Goal: Task Accomplishment & Management: Manage account settings

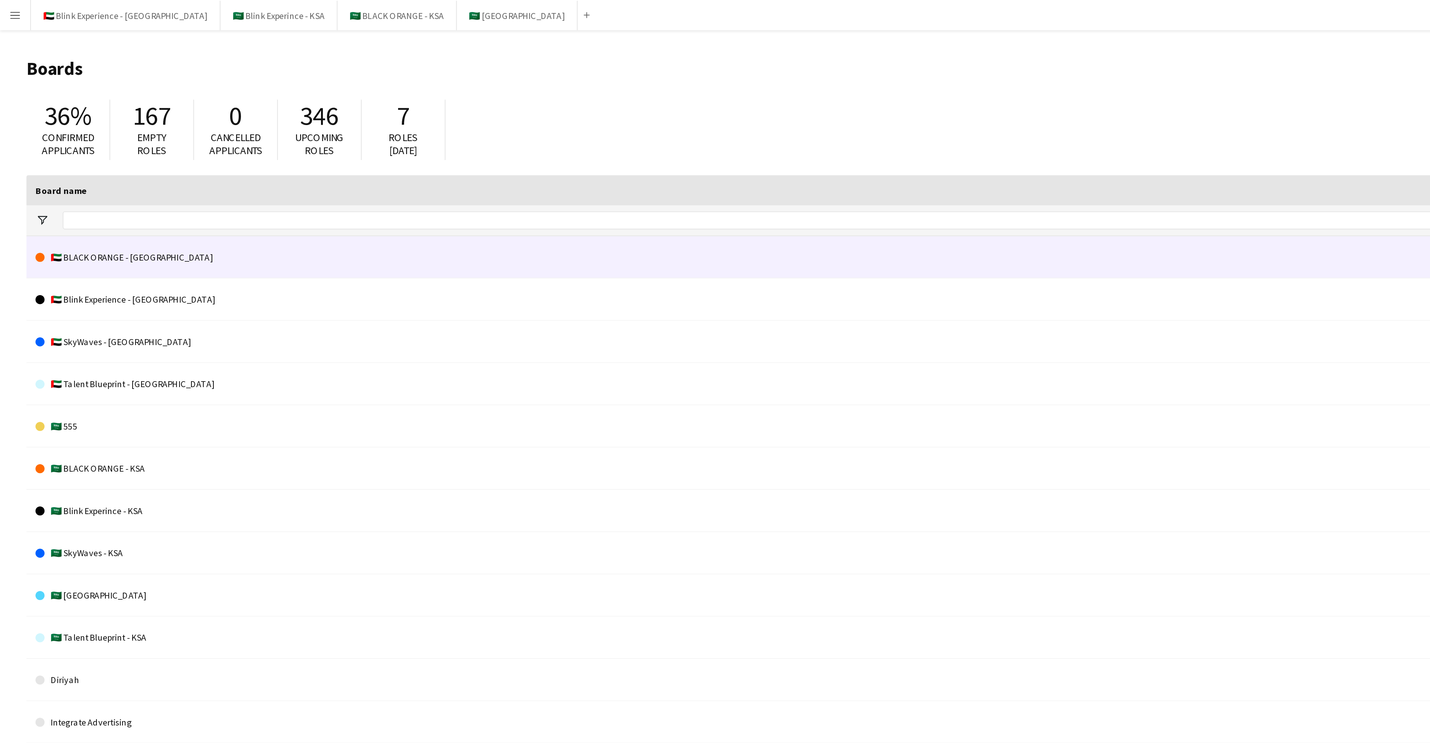
click at [60, 130] on link "🇦🇪 BLACK ORANGE - [GEOGRAPHIC_DATA]" at bounding box center [558, 127] width 1081 height 21
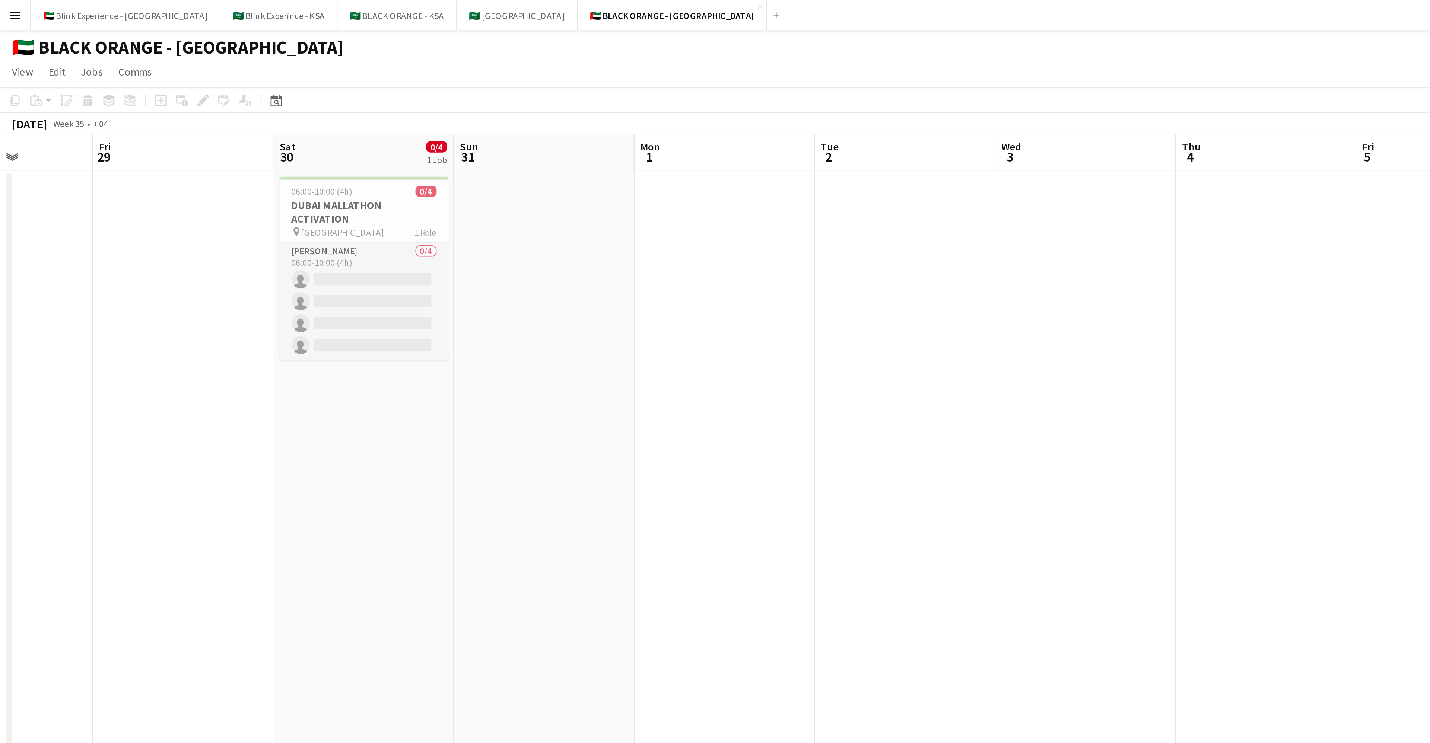
scroll to position [0, 197]
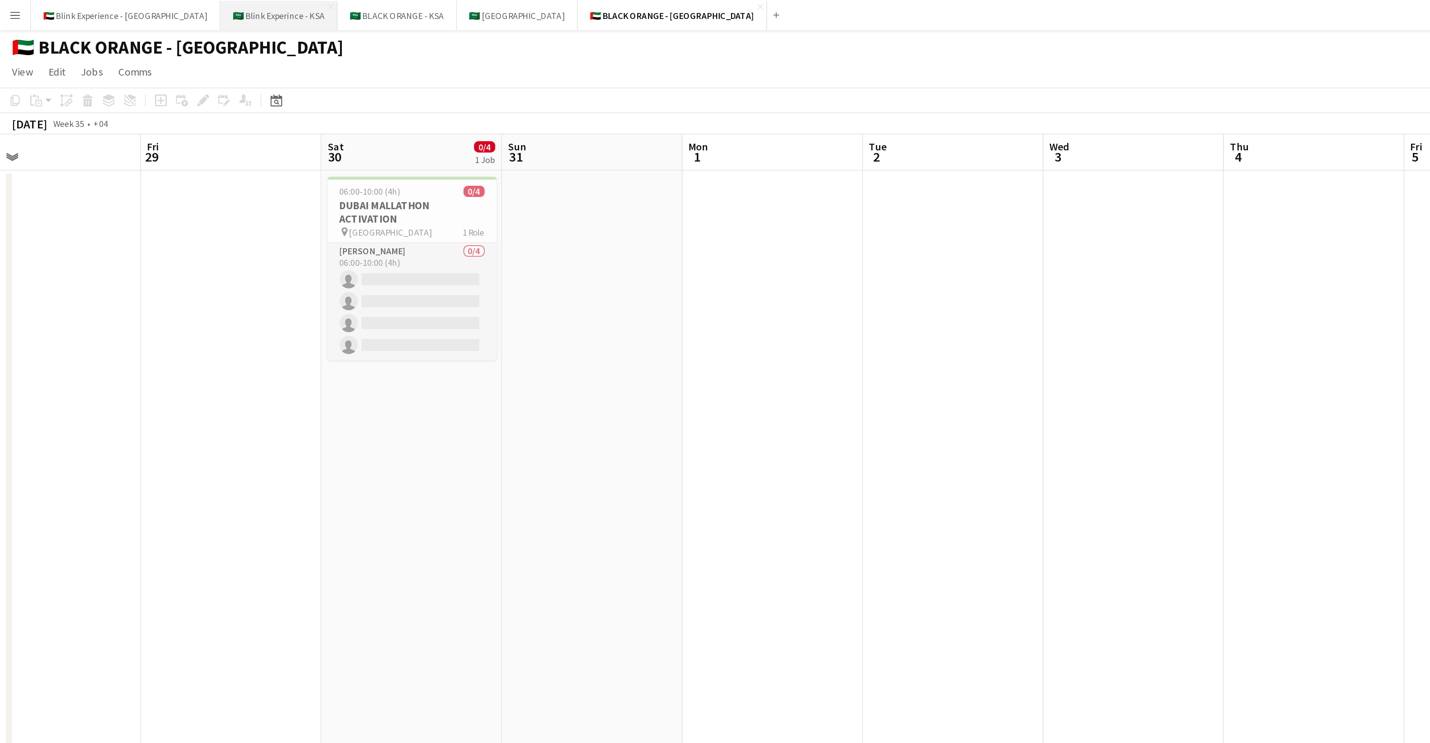
click at [109, 8] on button "🇸🇦 Blink Experince - KSA Close" at bounding box center [138, 7] width 58 height 15
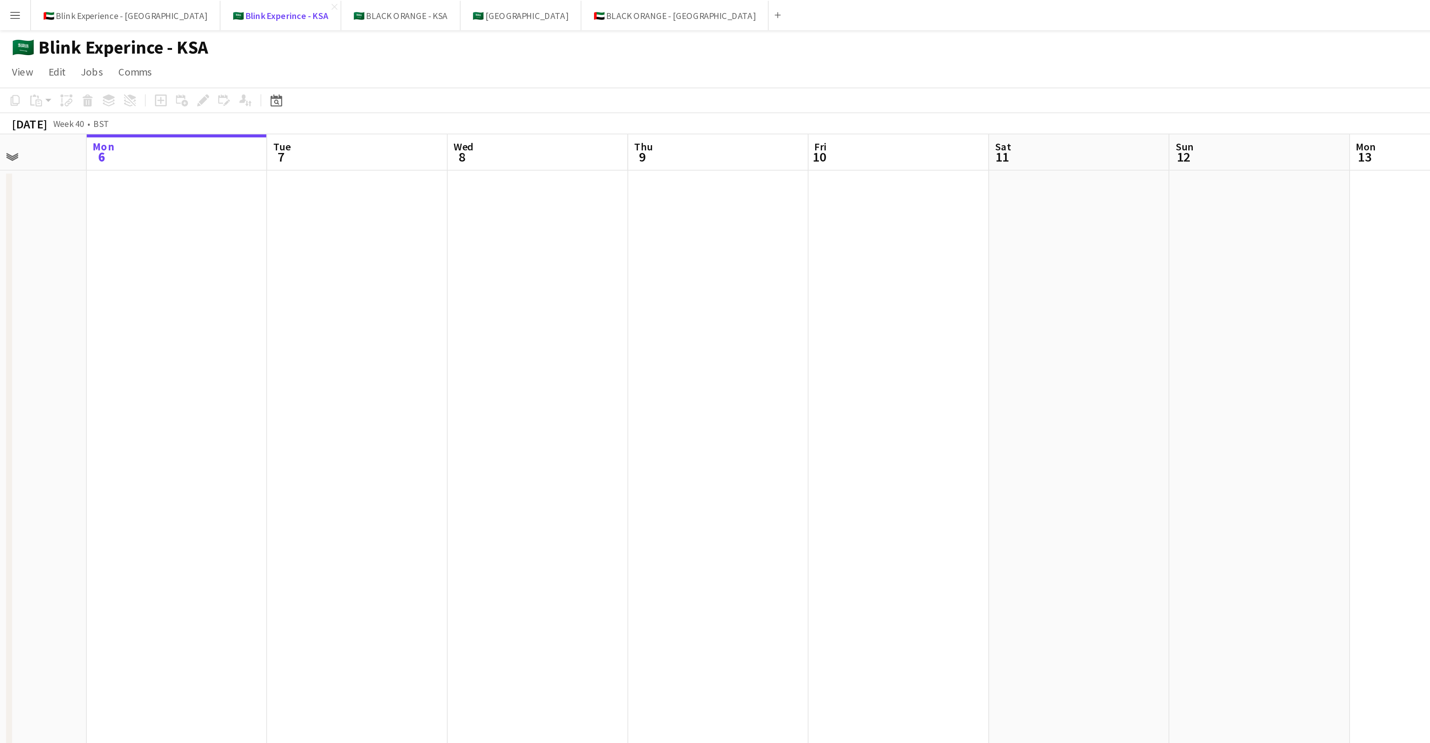
scroll to position [0, 223]
click at [53, 11] on button "🇦🇪 Blink Experience - [GEOGRAPHIC_DATA] Close" at bounding box center [61, 7] width 93 height 15
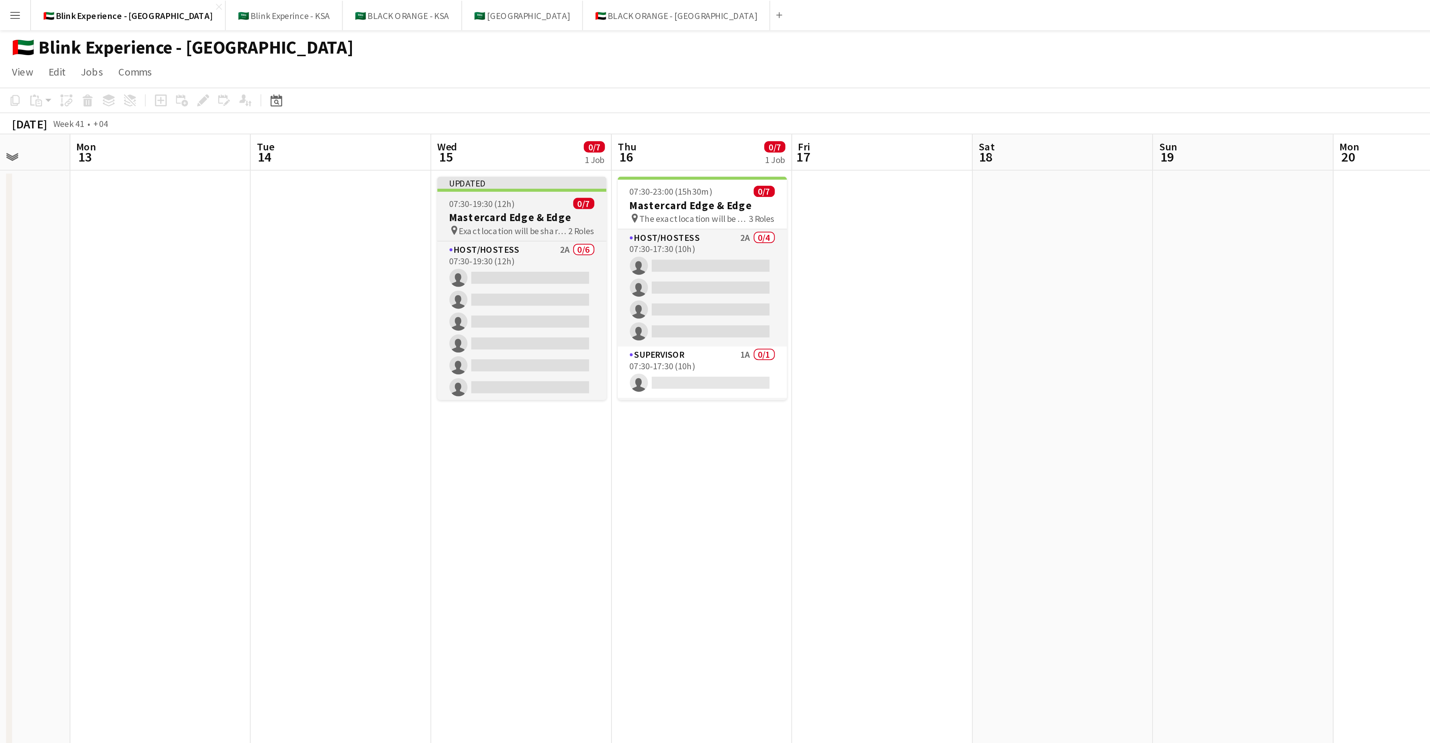
click at [272, 106] on h3 "Mastercard Edge & Edge" at bounding box center [257, 107] width 83 height 7
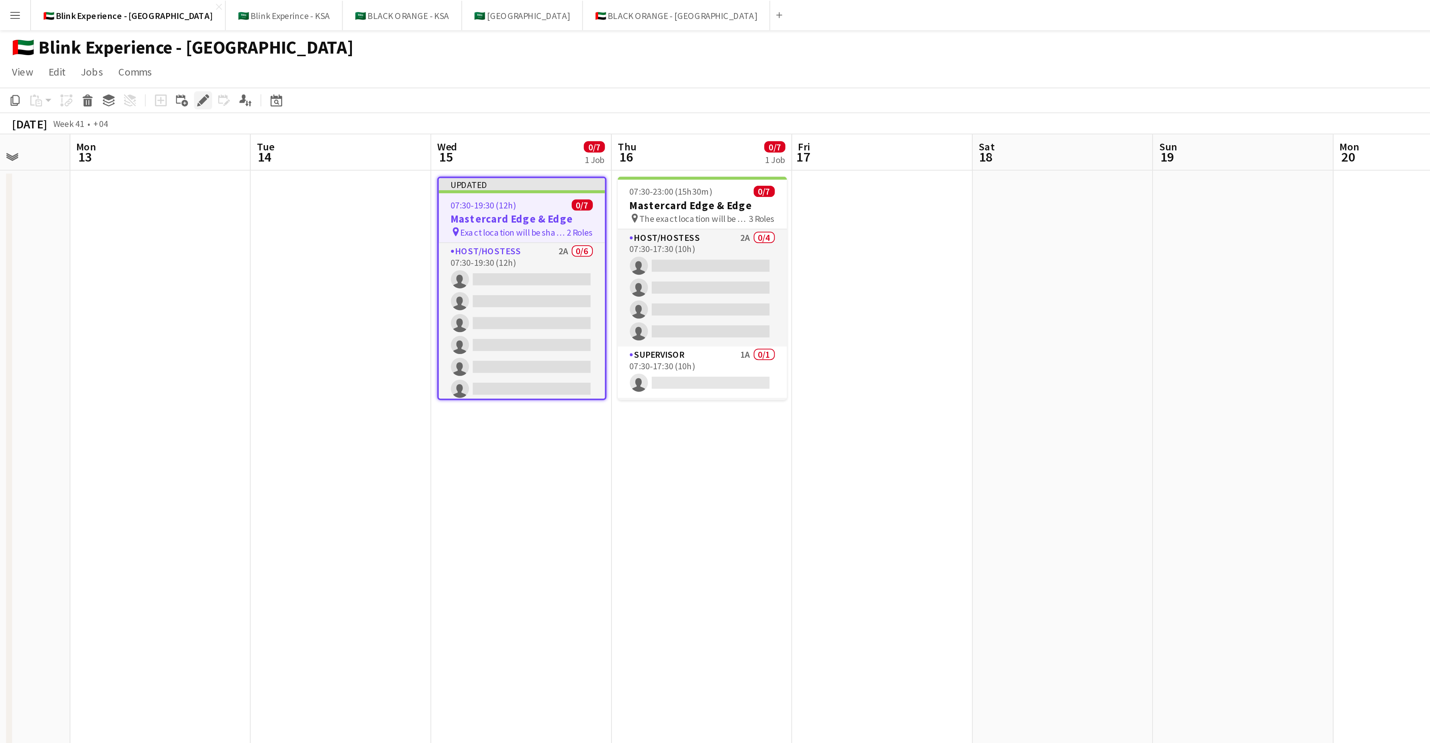
click at [98, 48] on icon "Edit" at bounding box center [100, 50] width 6 height 6
click at [99, 48] on icon "Edit" at bounding box center [100, 50] width 6 height 6
click at [330, 96] on span "07:30-23:00 (15h30m)" at bounding box center [331, 95] width 41 height 6
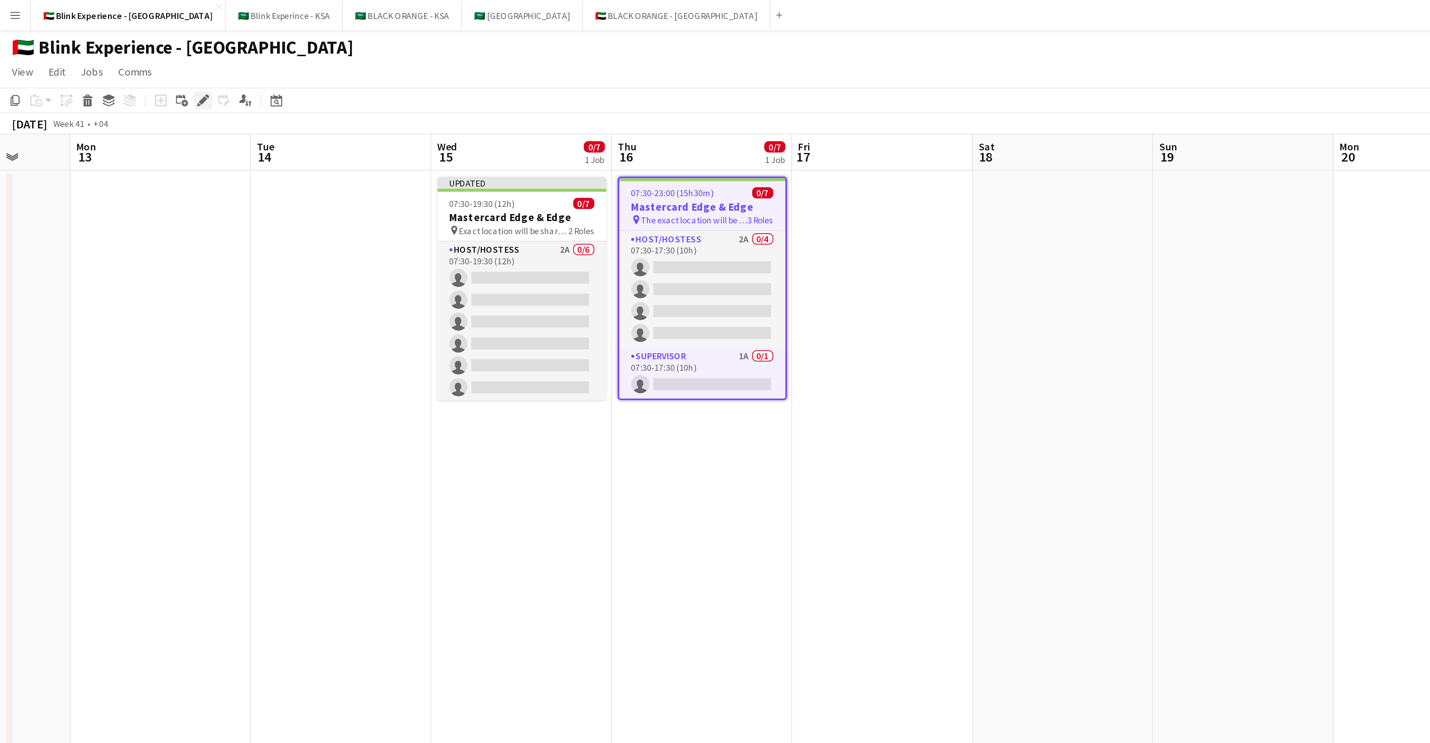
click at [100, 48] on icon "Edit" at bounding box center [100, 50] width 6 height 6
click at [226, 99] on span "07:30-19:30 (12h)" at bounding box center [238, 101] width 32 height 6
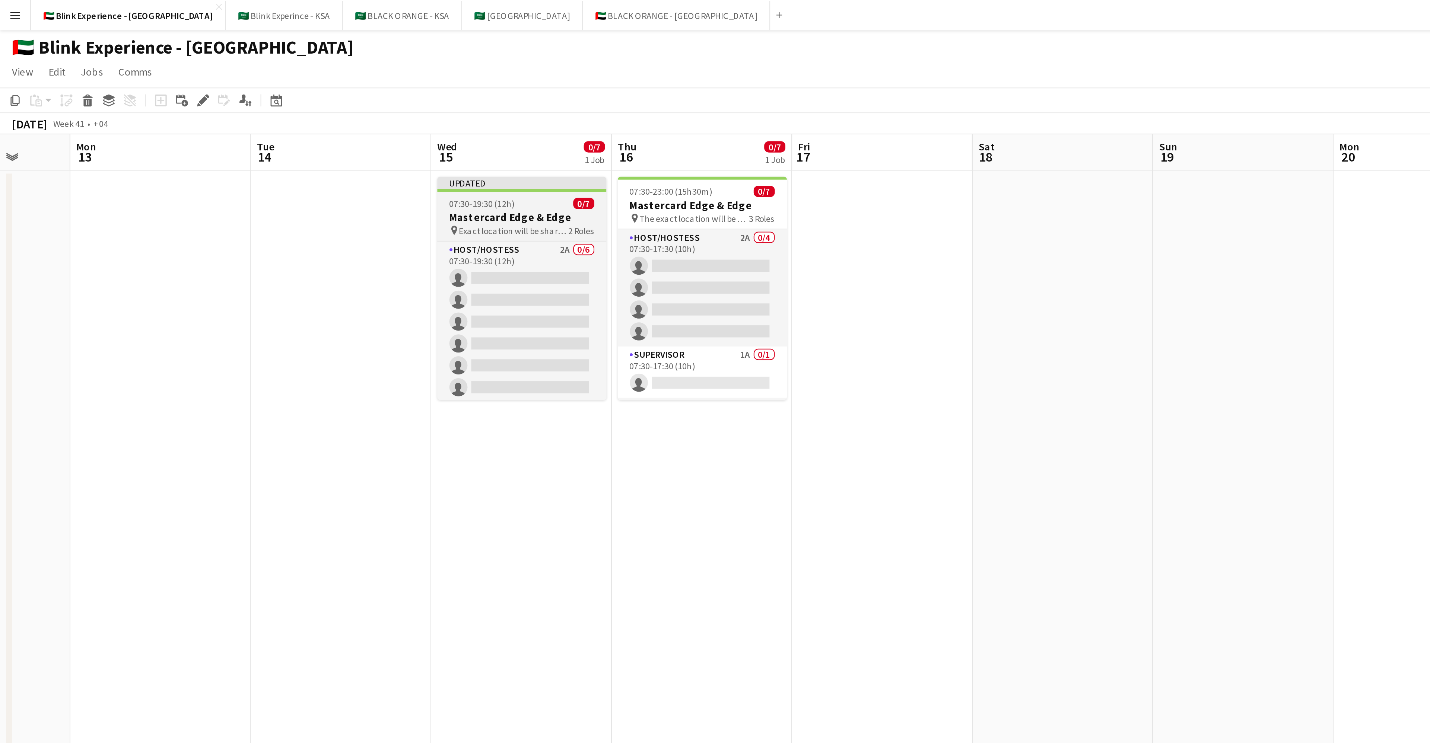
click at [252, 112] on span "Exact location will be shared later" at bounding box center [253, 114] width 54 height 6
